Goal: Transaction & Acquisition: Purchase product/service

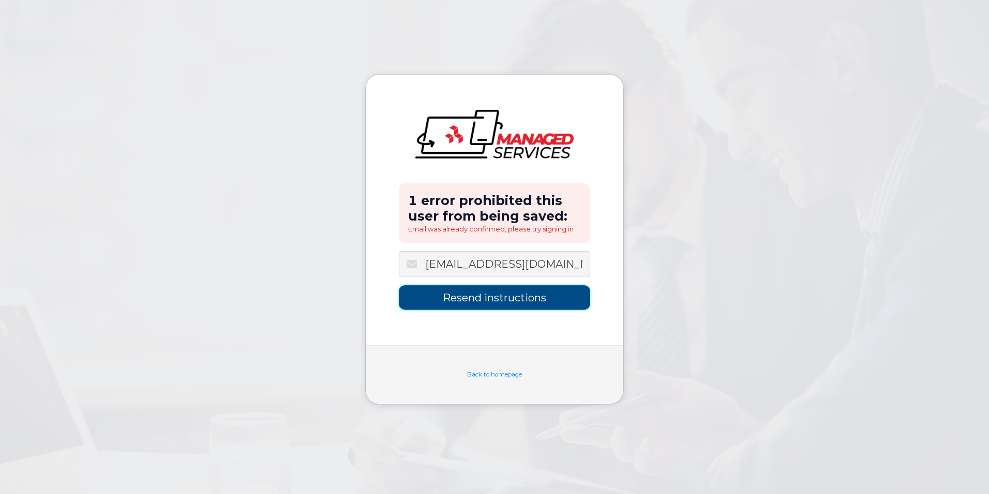
click at [453, 300] on input "Resend instructions" at bounding box center [494, 297] width 191 height 24
type input "Sending Instructions..."
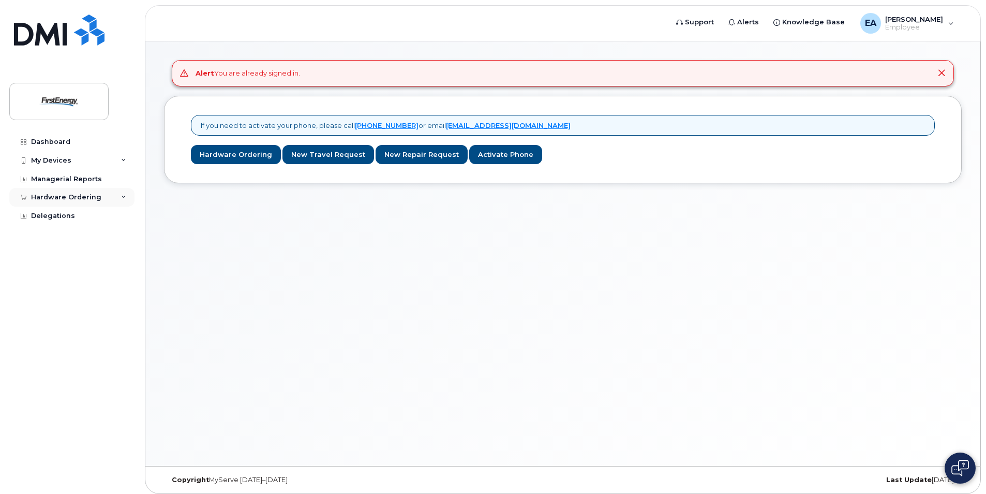
click at [83, 198] on div "Hardware Ordering" at bounding box center [66, 197] width 70 height 8
click at [60, 238] on div "New Order" at bounding box center [55, 235] width 39 height 9
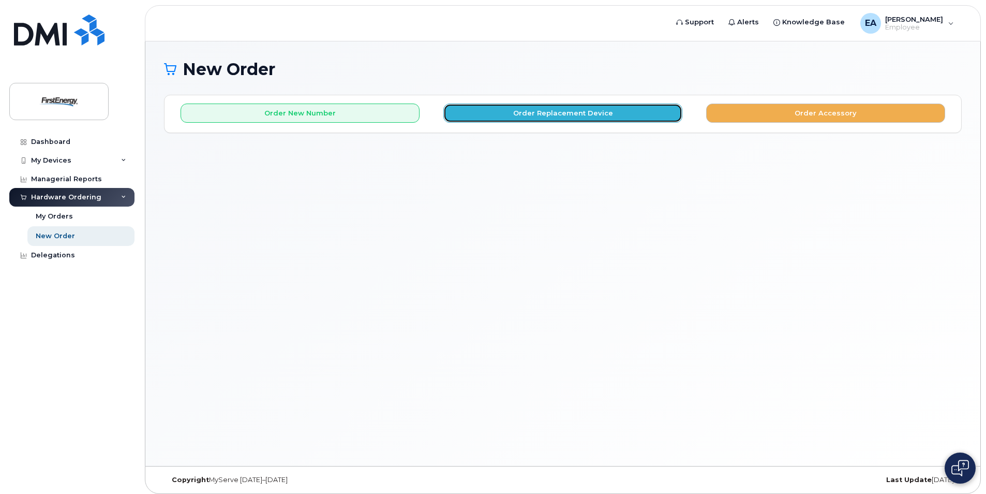
click at [567, 117] on button "Order Replacement Device" at bounding box center [562, 112] width 239 height 19
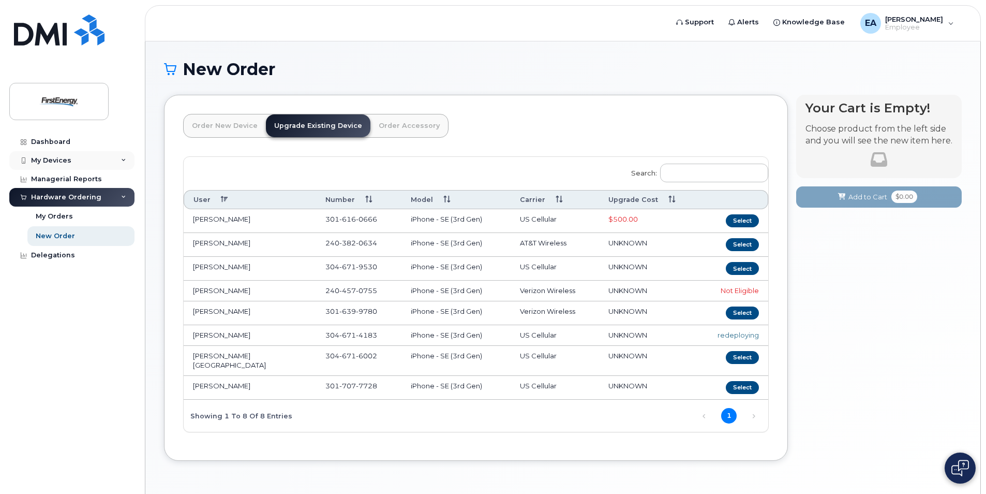
click at [123, 159] on icon at bounding box center [123, 160] width 5 height 5
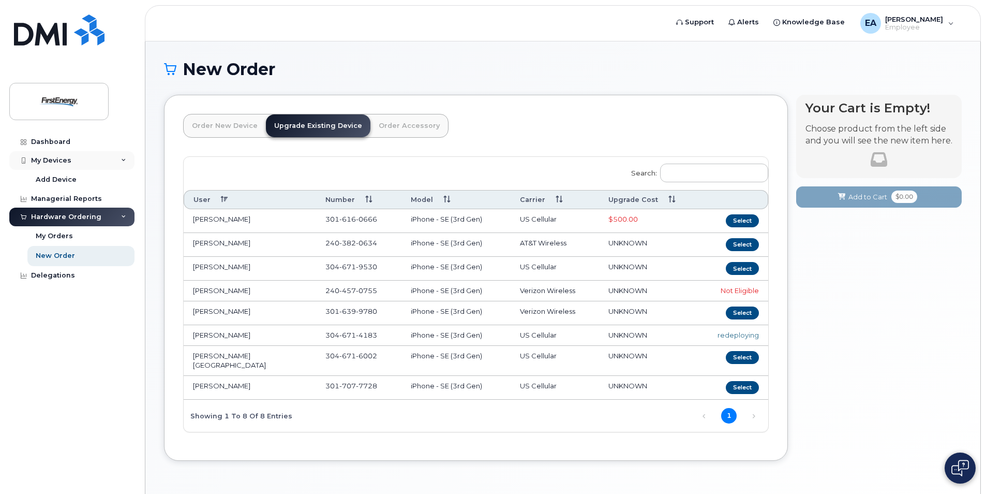
click at [61, 160] on div "My Devices" at bounding box center [51, 160] width 40 height 8
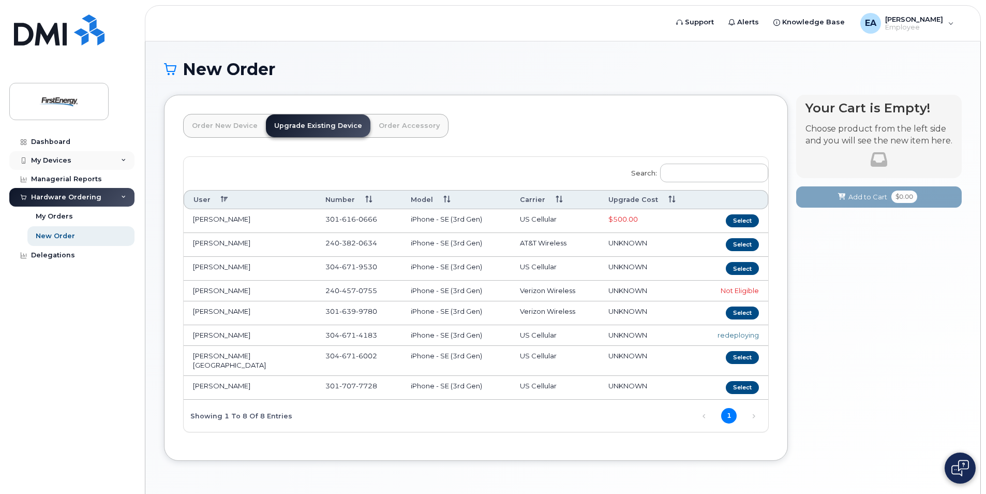
click at [61, 160] on div "My Devices" at bounding box center [51, 160] width 40 height 8
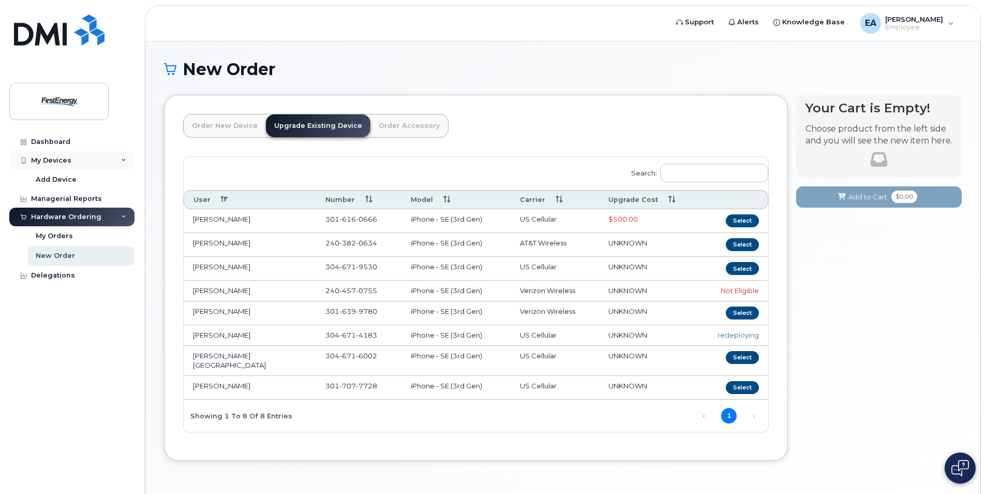
click at [61, 160] on div "My Devices" at bounding box center [51, 160] width 40 height 8
click at [219, 124] on link "Order New Device" at bounding box center [225, 125] width 82 height 23
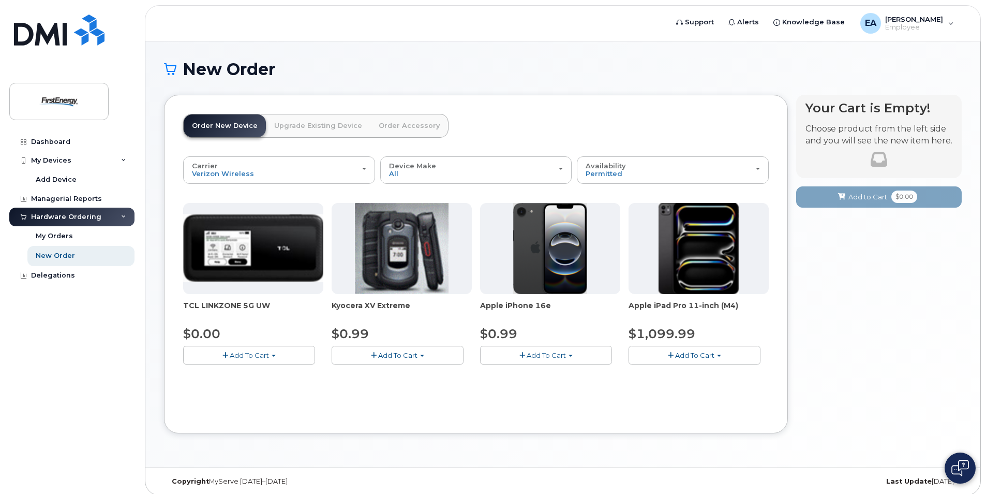
click at [565, 358] on span "Add To Cart" at bounding box center [546, 355] width 39 height 8
click at [558, 373] on link "$0.99 - 2 Year Activation" at bounding box center [534, 374] width 103 height 13
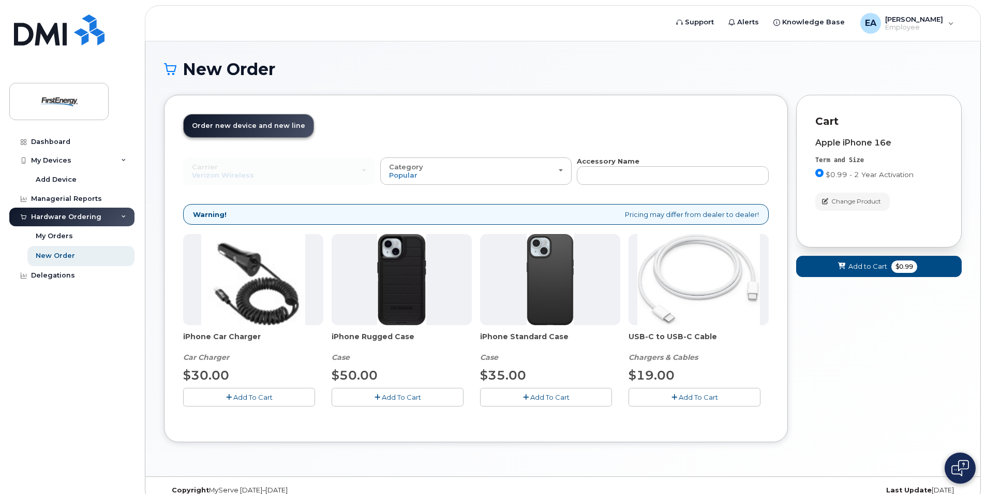
click at [549, 398] on span "Add To Cart" at bounding box center [549, 397] width 39 height 8
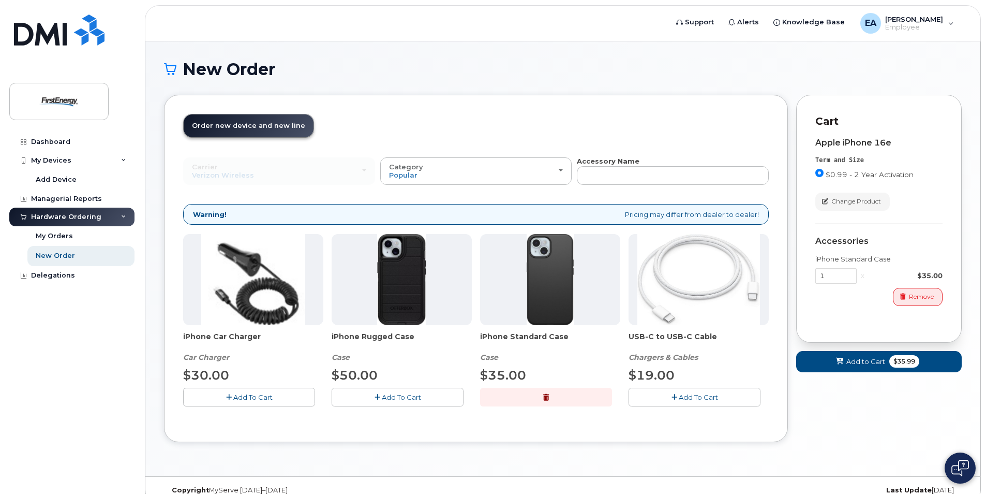
click at [683, 399] on span "Add To Cart" at bounding box center [698, 397] width 39 height 8
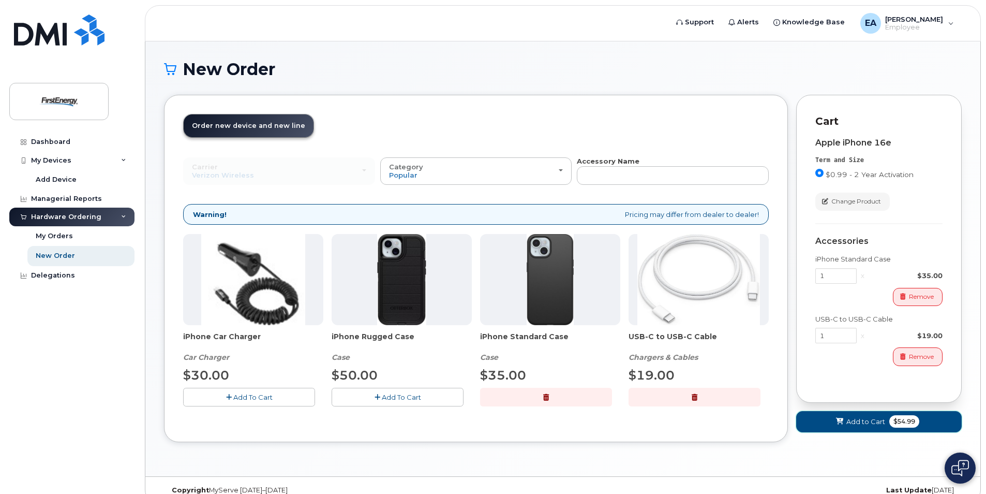
click at [865, 422] on span "Add to Cart" at bounding box center [866, 422] width 39 height 10
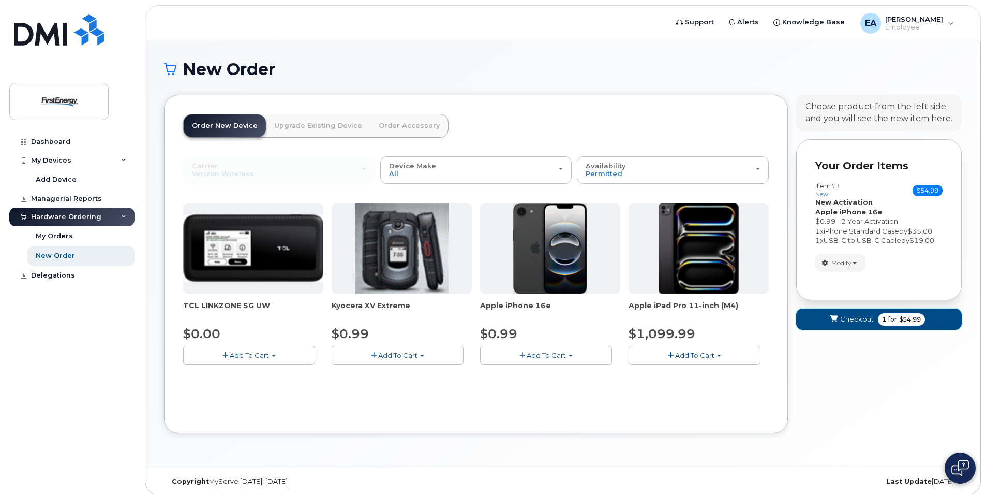
click at [839, 317] on button "Checkout 1 for $54.99" at bounding box center [879, 318] width 166 height 21
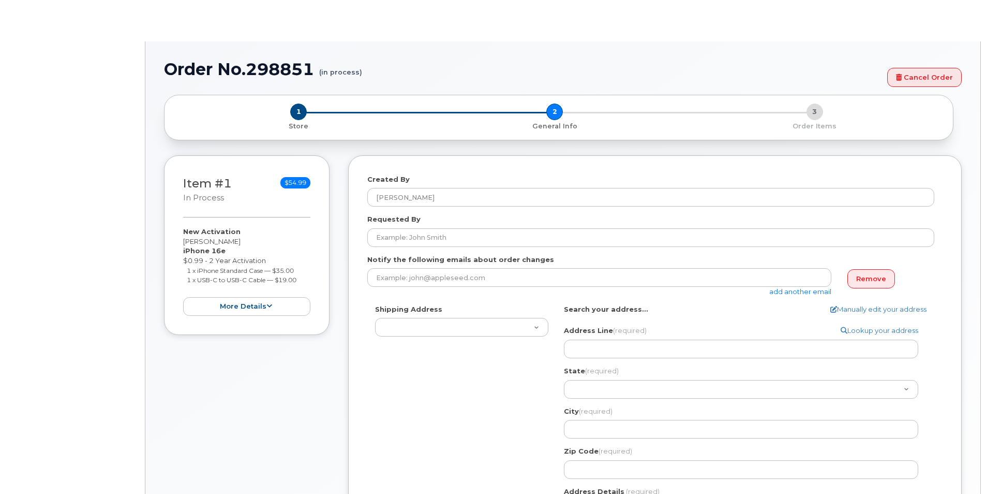
select select
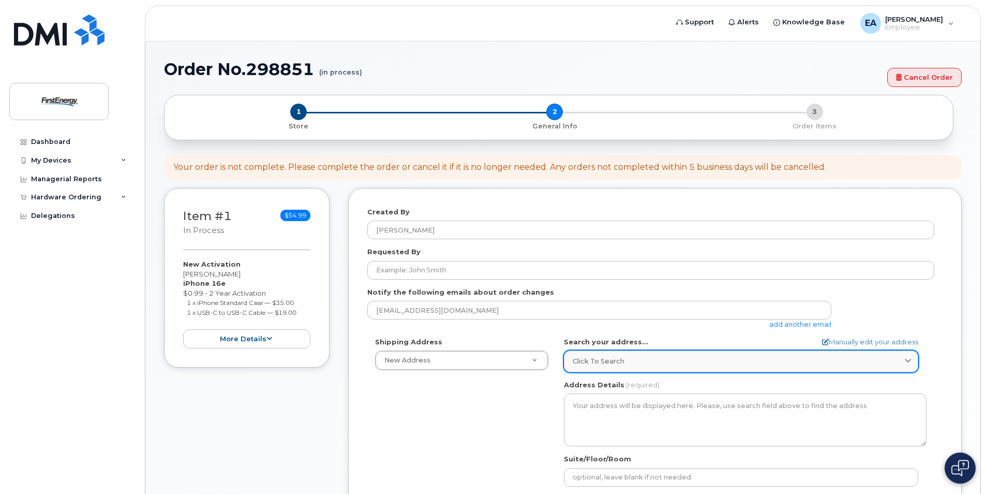
click at [628, 361] on div "Click to search" at bounding box center [741, 361] width 337 height 10
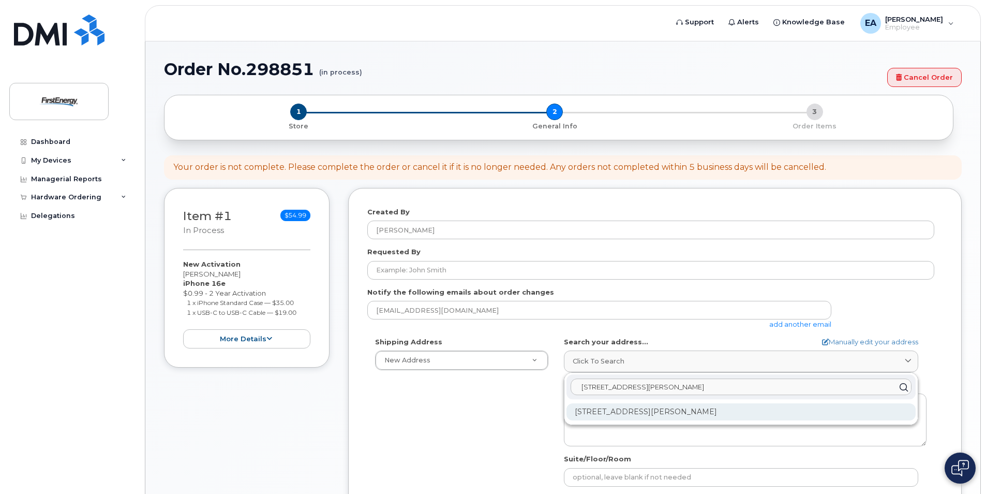
type input "901 Wilson ST Mart"
click at [613, 410] on div "901 Wilson St Martinsburg WV 25401-1758" at bounding box center [741, 411] width 349 height 17
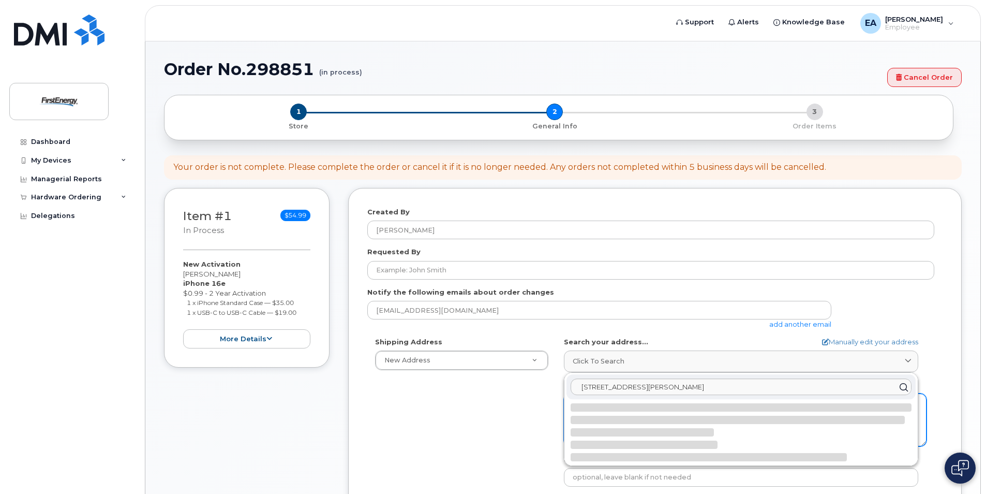
select select
type textarea "901 Wilson St MARTINSBURG WV 25401-1758 UNITED STATES"
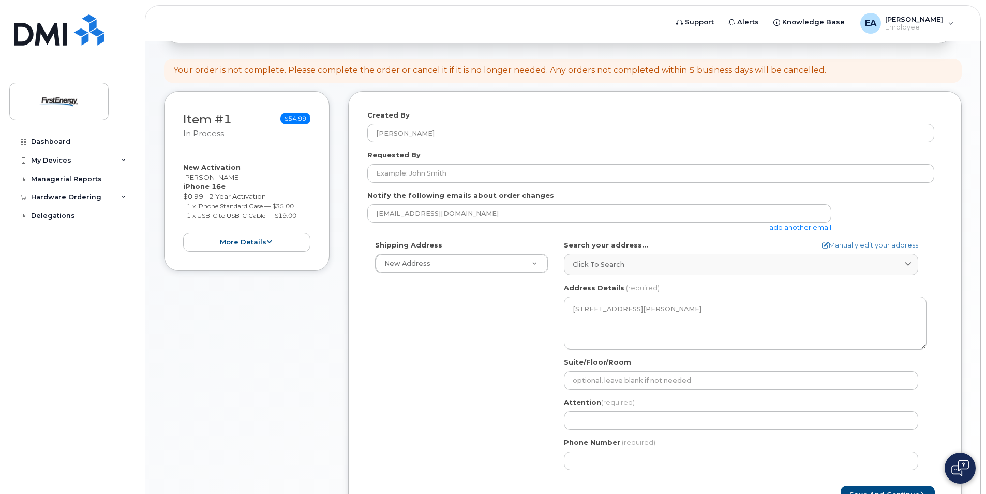
scroll to position [103, 0]
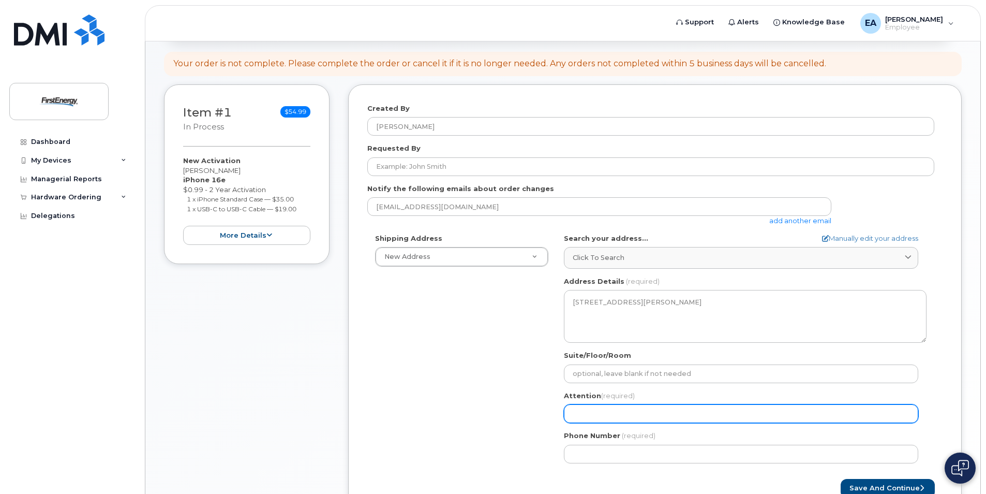
click at [591, 410] on input "Attention (required)" at bounding box center [741, 413] width 354 height 19
select select
type input "E"
select select
type input "Ed"
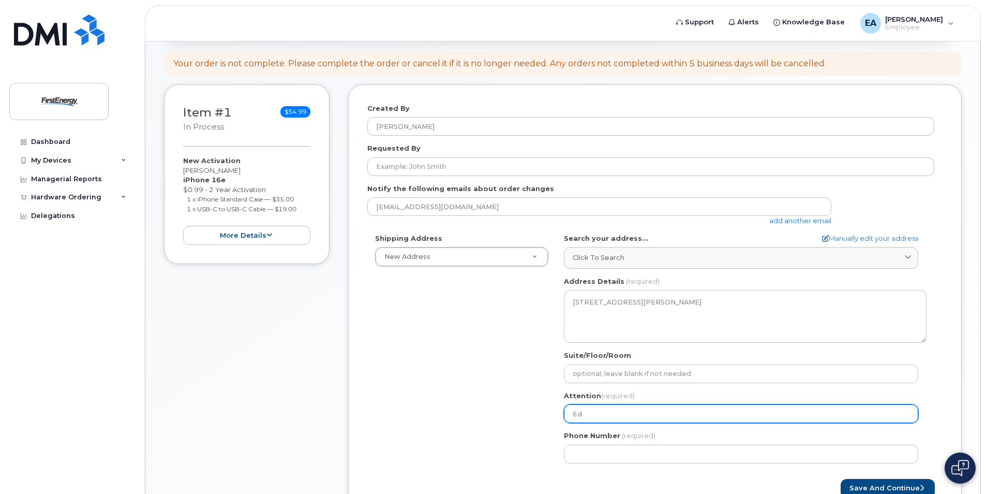
select select
type input "Edw"
select select
type input "Edwa"
select select
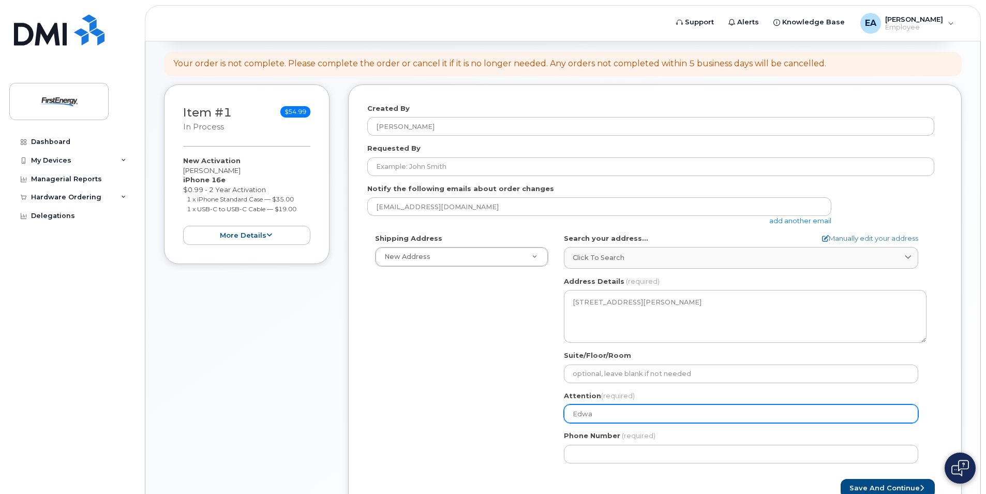
type input "Edwar"
select select
type input "Edward"
select select
type input "Edward A"
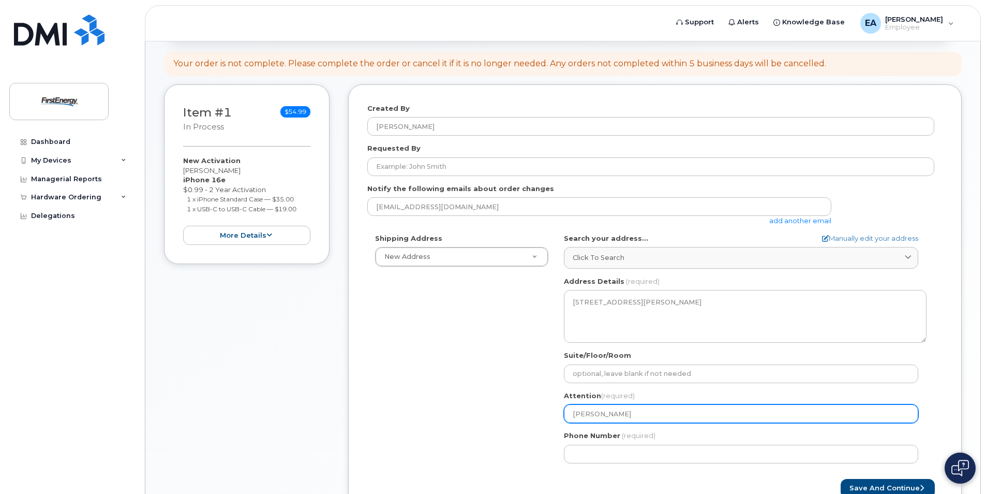
select select
type input "Edward Am"
select select
type input "Edward Amm"
select select
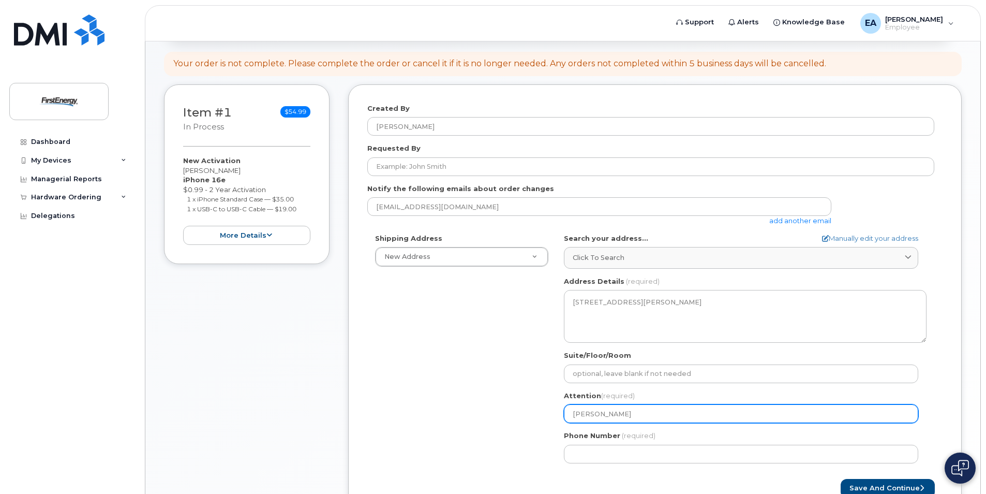
type input "Edward Ammo"
select select
type input "Edward Ammon"
select select
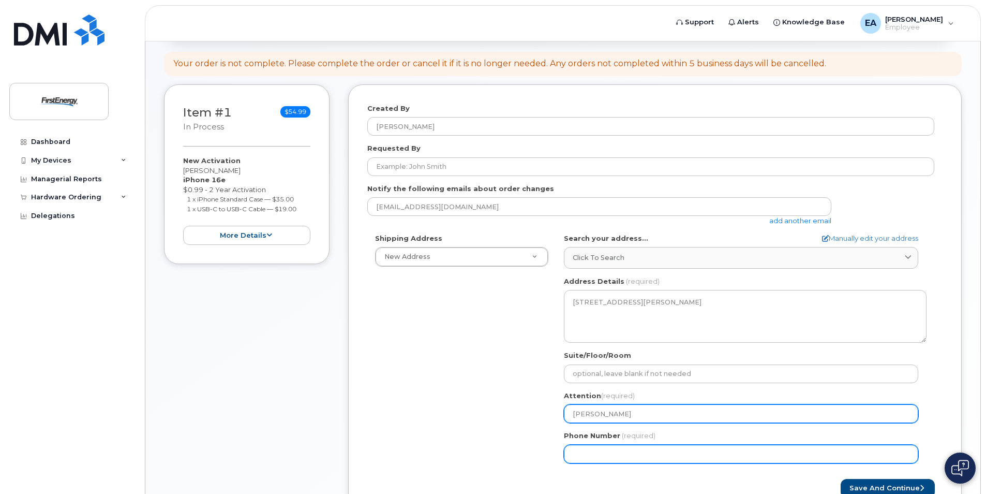
type input "[PERSON_NAME]"
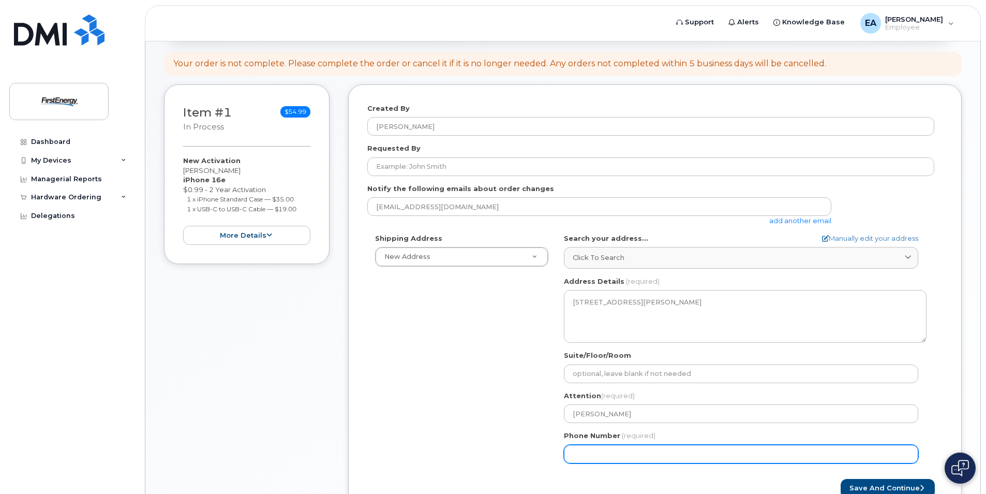
click at [583, 455] on input "Phone Number" at bounding box center [741, 454] width 354 height 19
type input "240457075"
select select
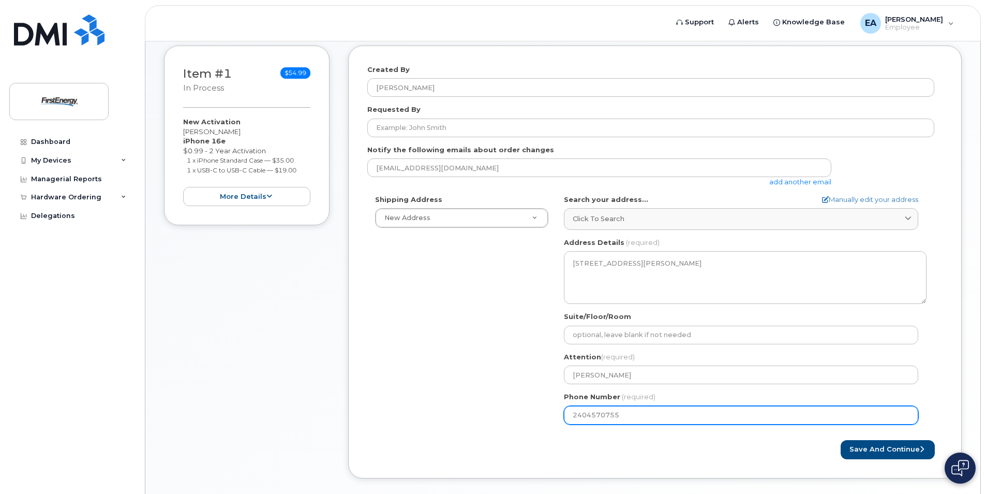
scroll to position [194, 0]
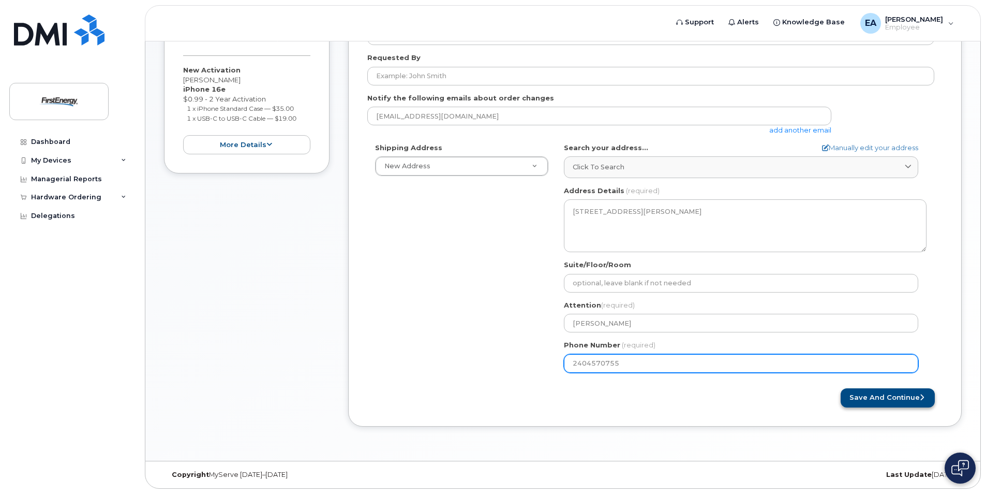
type input "2404570755"
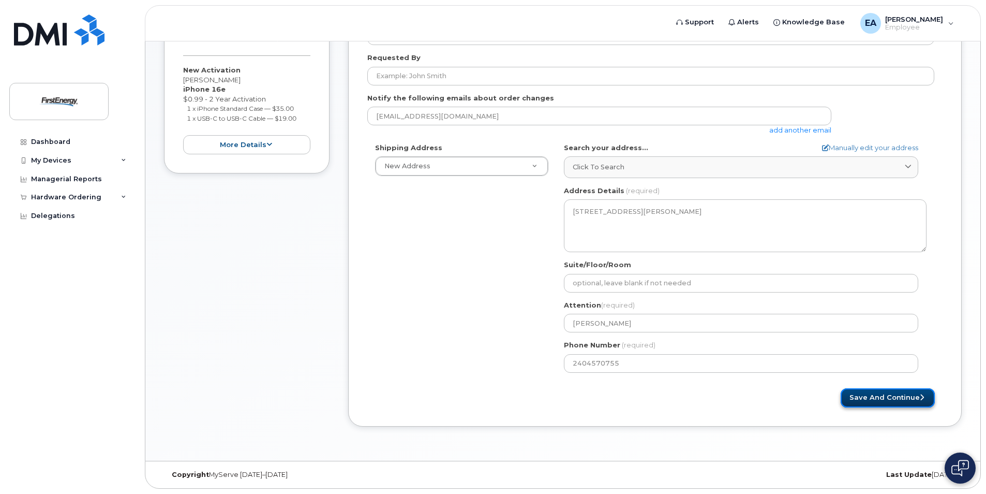
click at [875, 400] on button "Save and Continue" at bounding box center [888, 397] width 94 height 19
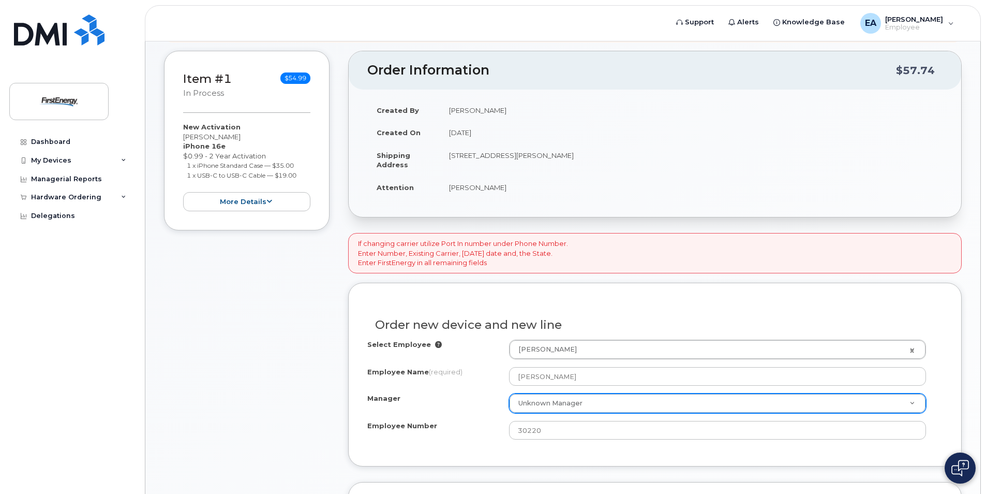
scroll to position [155, 0]
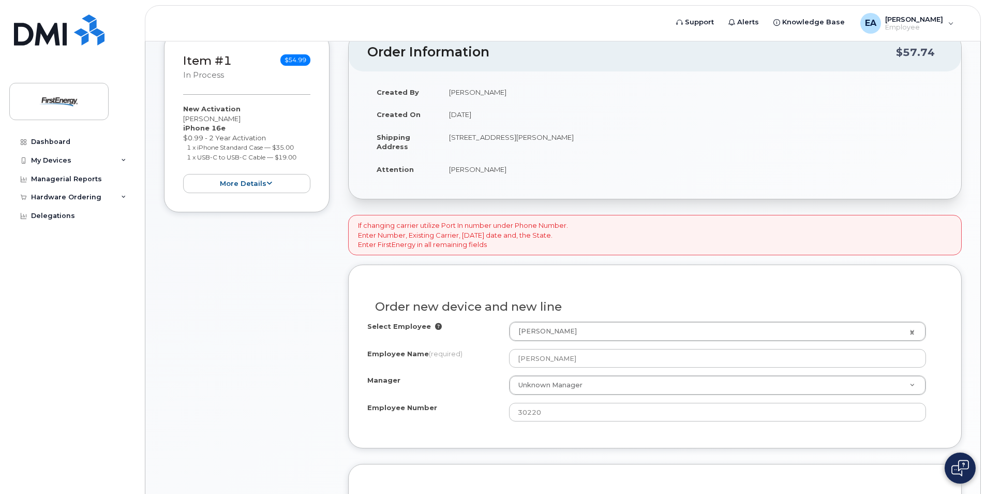
click at [740, 439] on div "Order new device and new line Select Employee [PERSON_NAME] 2073319 Employee Na…" at bounding box center [655, 356] width 614 height 184
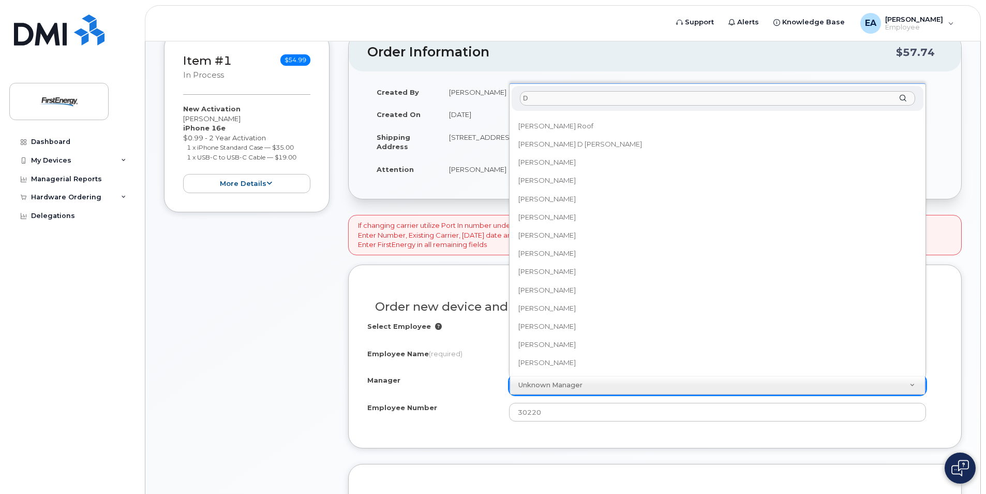
scroll to position [0, 0]
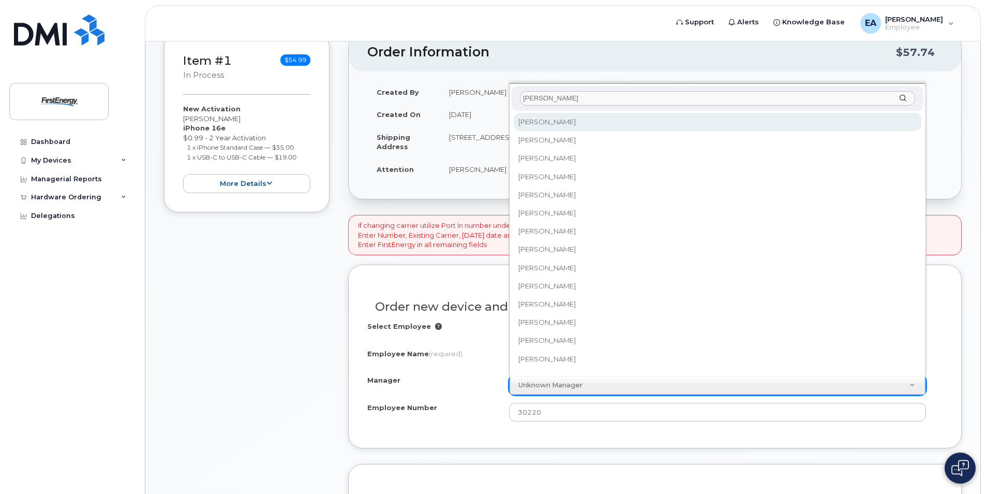
type input "Drew"
select select "2070190"
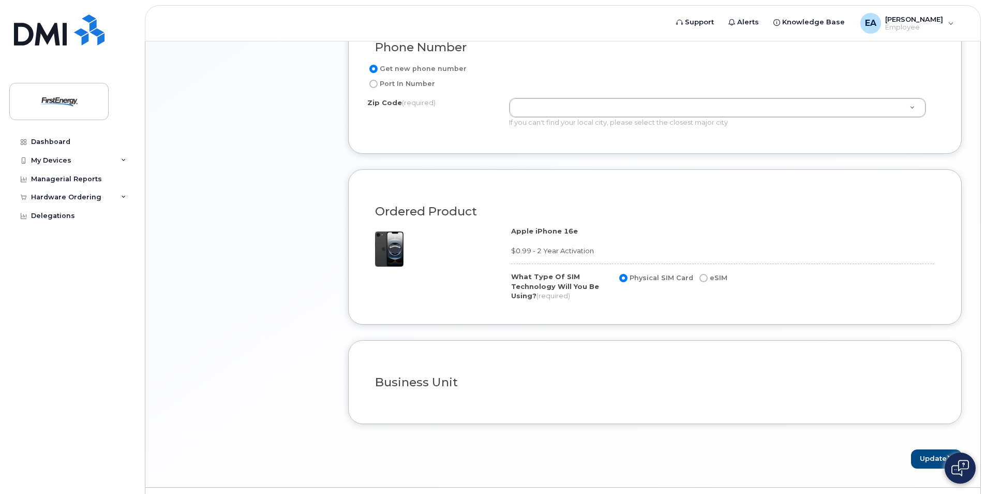
scroll to position [588, 0]
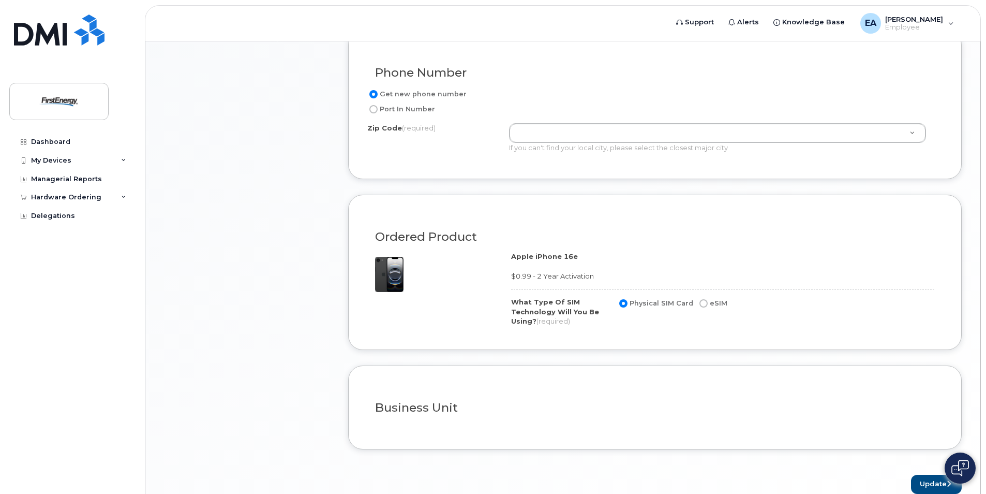
click at [379, 109] on label "Port In Number" at bounding box center [401, 109] width 68 height 12
click at [378, 109] on input "Port In Number" at bounding box center [373, 109] width 8 height 8
radio input "true"
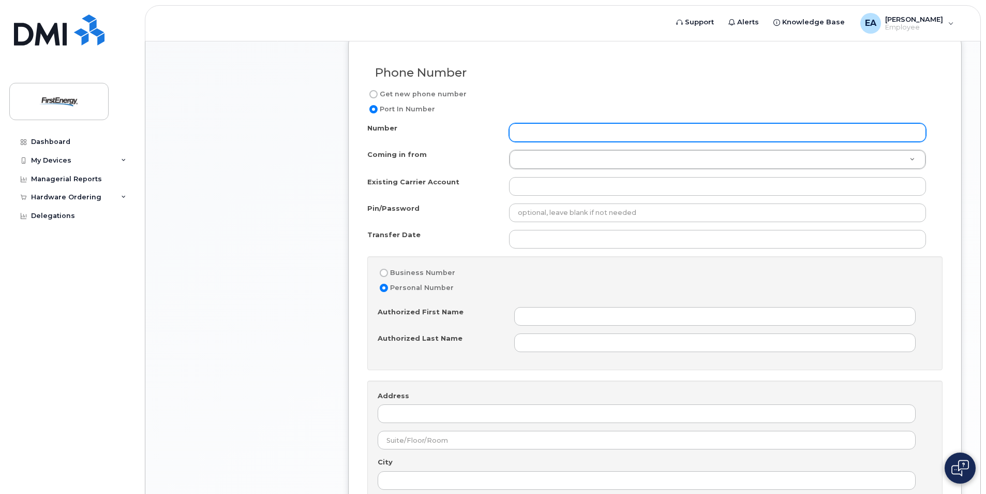
click at [549, 130] on input "Number" at bounding box center [717, 132] width 417 height 19
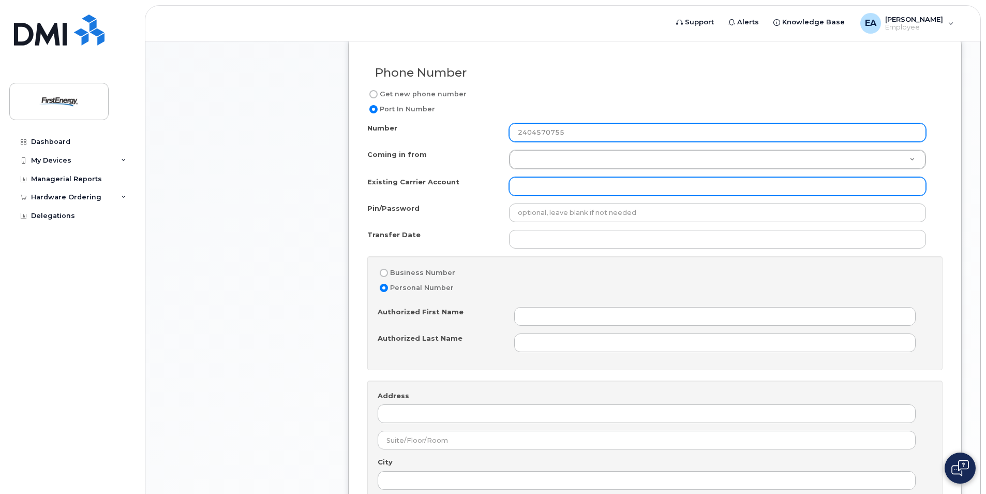
type input "2404570755"
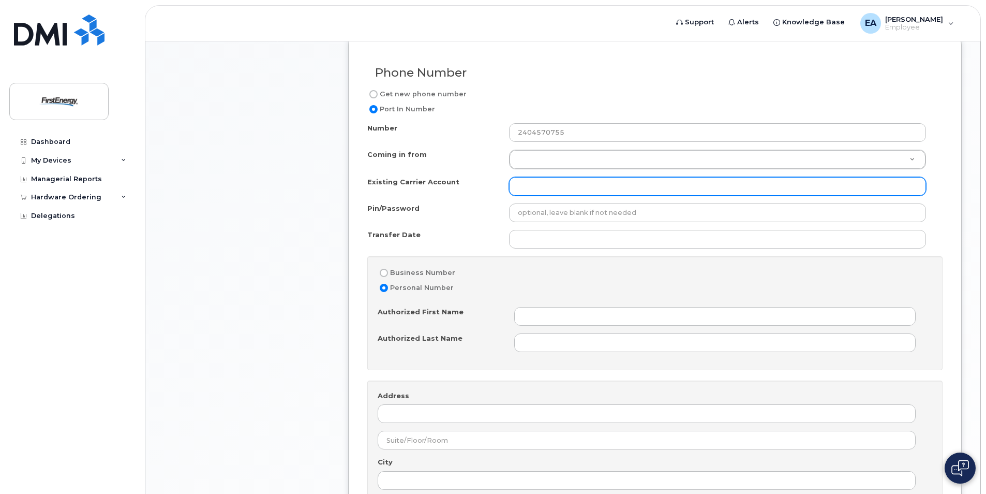
click at [555, 186] on input "Existing Carrier Account" at bounding box center [717, 186] width 417 height 19
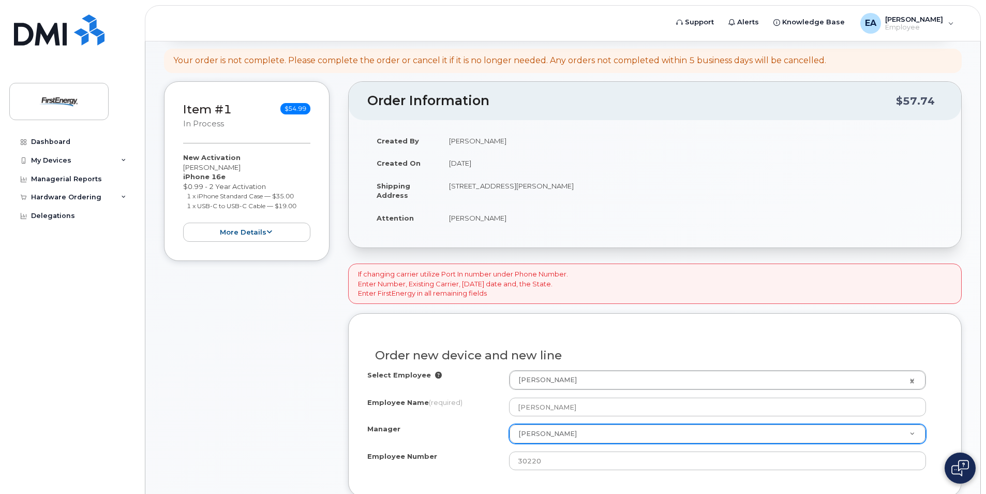
scroll to position [0, 0]
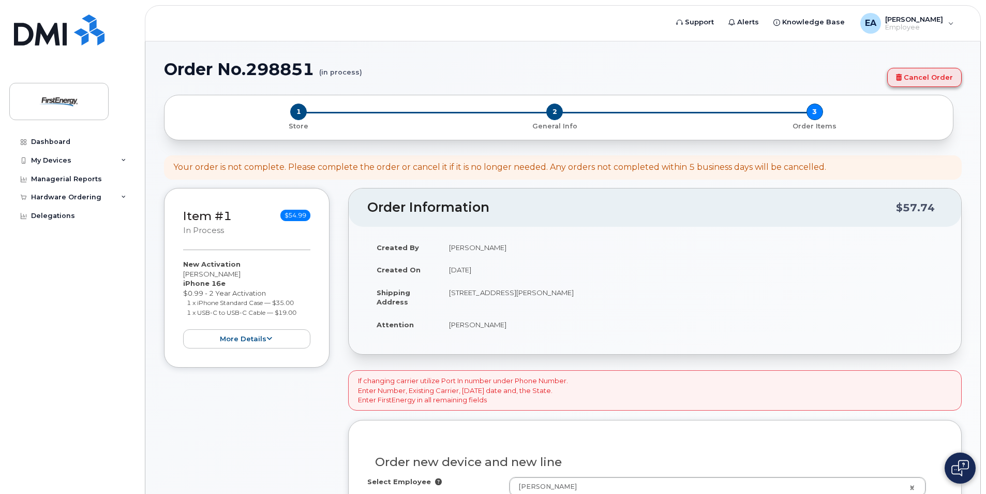
type input "Verizon"
click at [914, 78] on link "Cancel Order" at bounding box center [924, 77] width 75 height 19
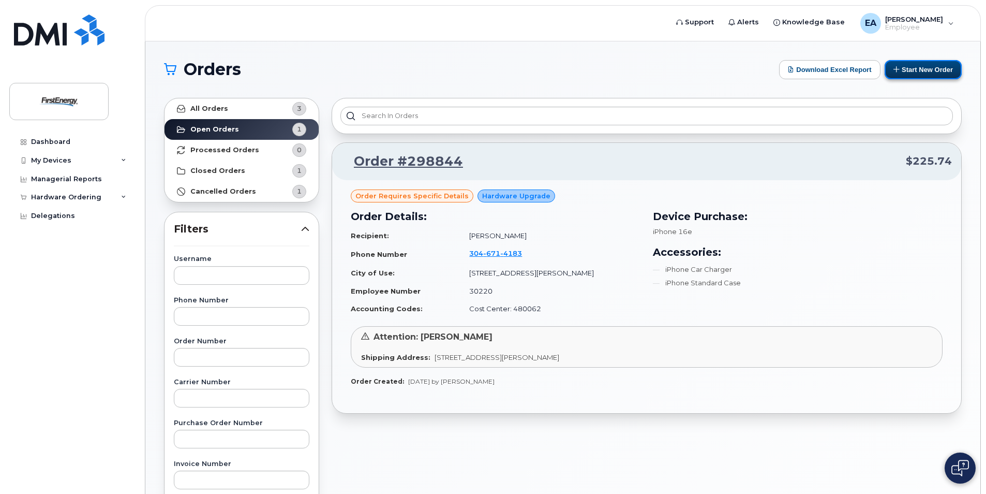
click at [924, 67] on button "Start New Order" at bounding box center [923, 69] width 77 height 19
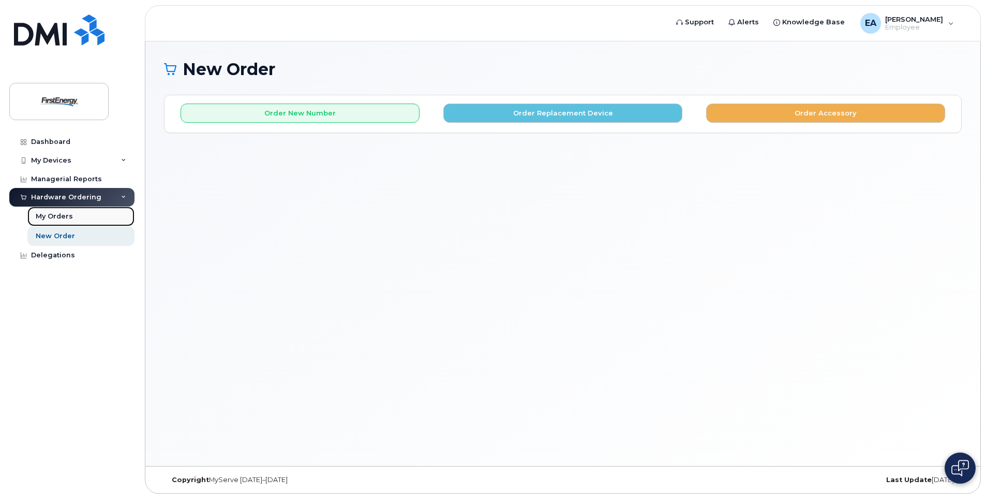
click at [40, 218] on div "My Orders" at bounding box center [54, 216] width 37 height 9
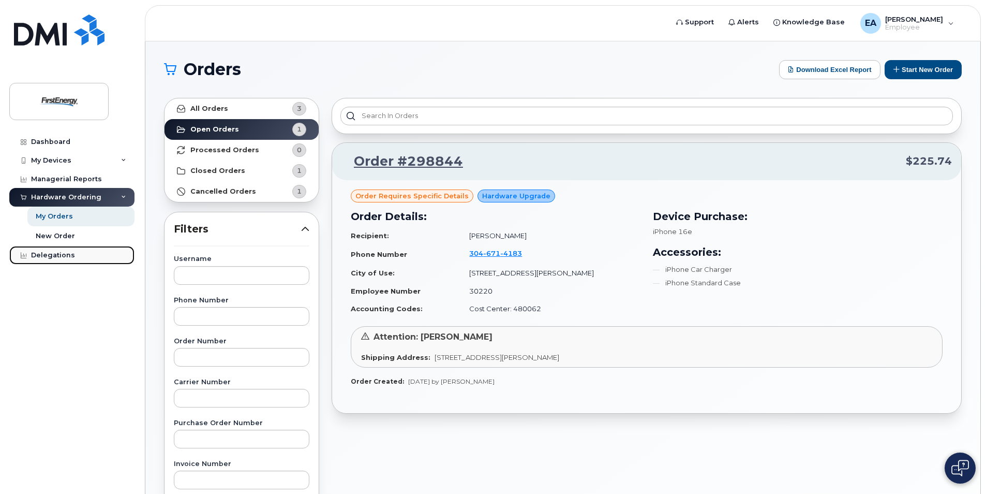
click at [36, 256] on div "Delegations" at bounding box center [53, 255] width 44 height 8
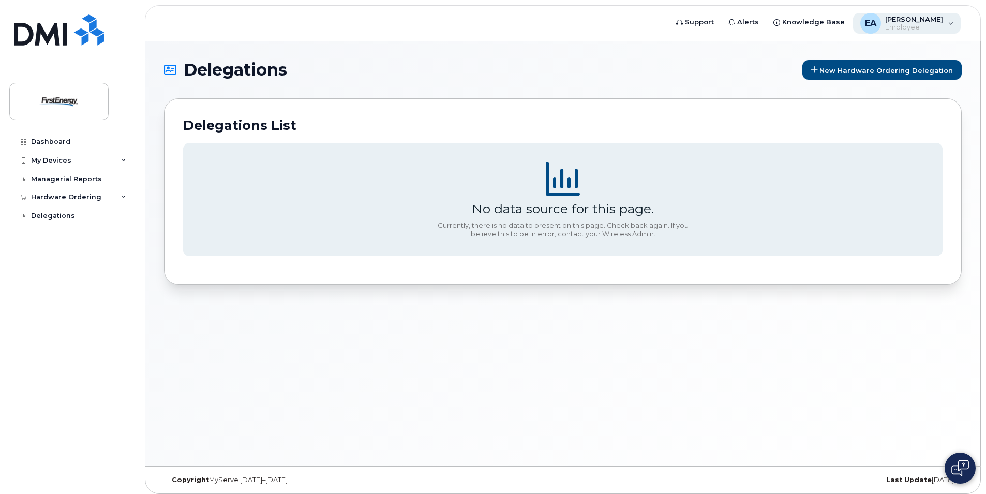
click at [950, 23] on div "EA [PERSON_NAME] Employee" at bounding box center [907, 23] width 108 height 21
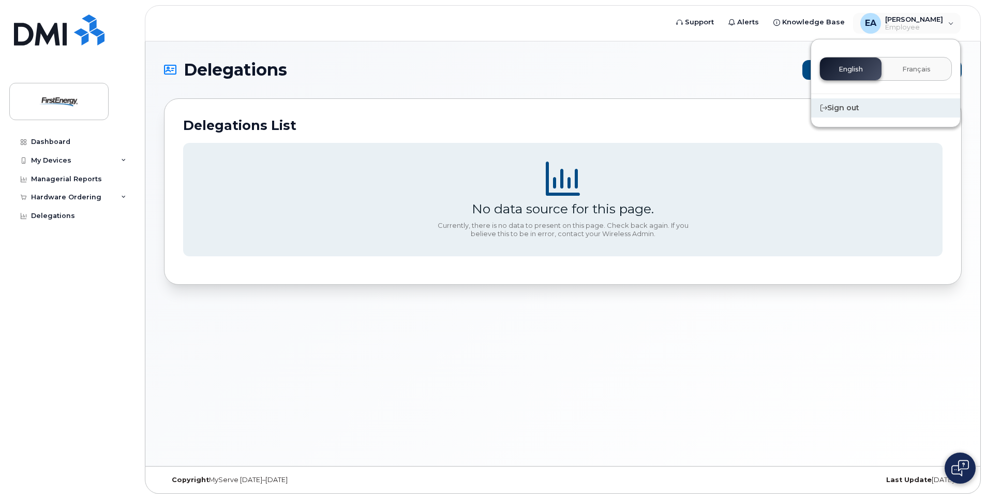
click at [852, 110] on div "Sign out" at bounding box center [885, 107] width 149 height 19
